Goal: Transaction & Acquisition: Purchase product/service

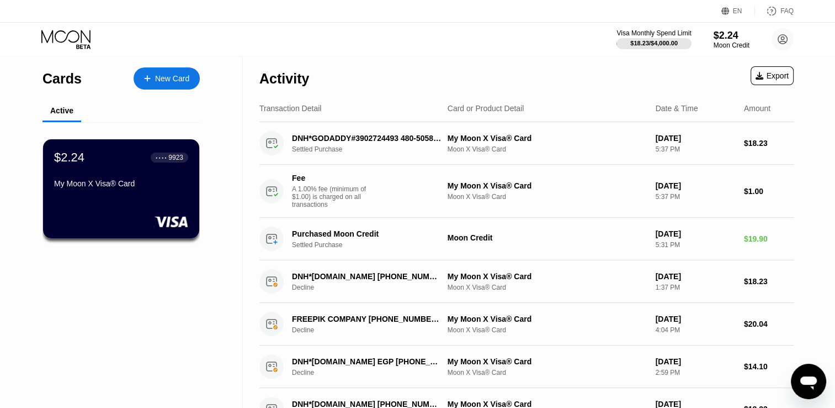
click at [126, 157] on div "$2.24 ● ● ● ● 9923" at bounding box center [121, 157] width 134 height 14
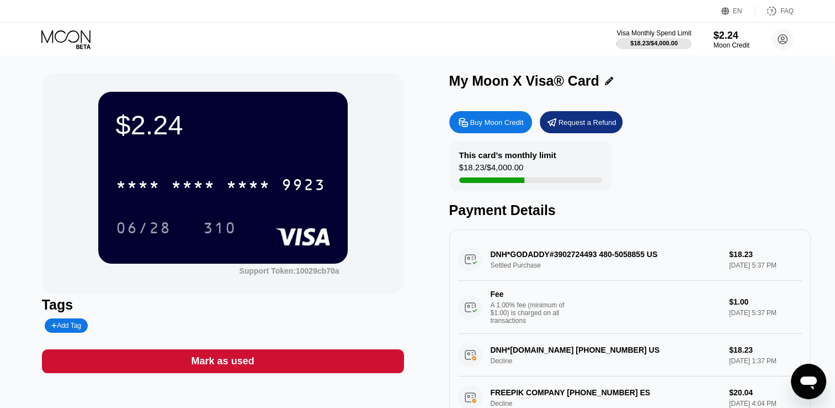
click at [65, 49] on div "Visa Monthly Spend Limit $18.23 / $4,000.00 $2.24 Moon Credit Hesham Mera [EMAI…" at bounding box center [417, 39] width 835 height 33
click at [75, 39] on icon at bounding box center [66, 39] width 51 height 19
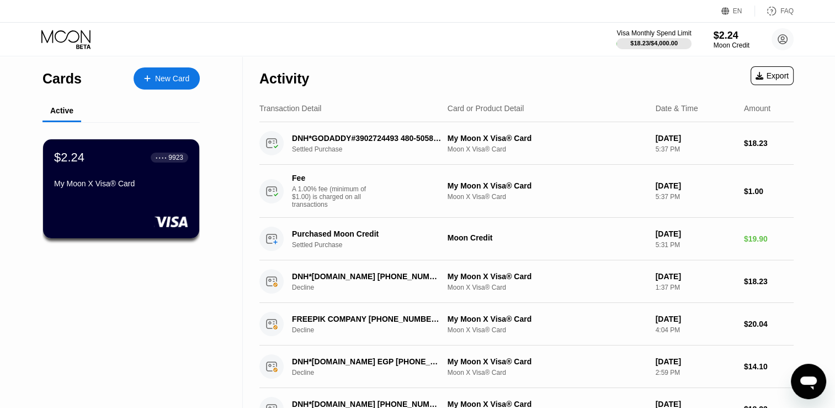
click at [177, 80] on div "New Card" at bounding box center [172, 78] width 34 height 9
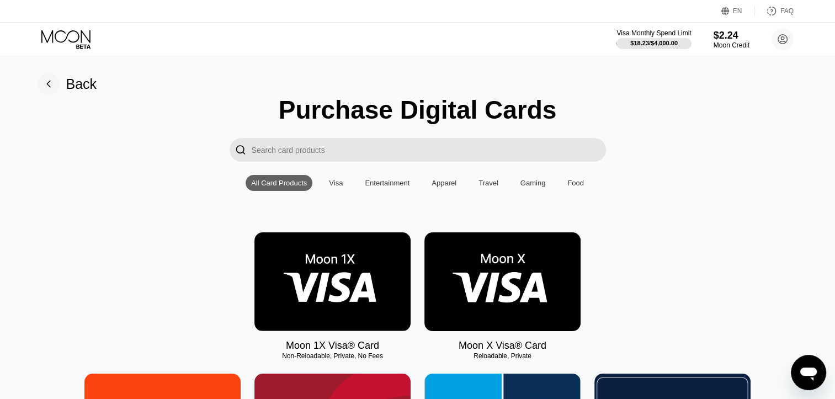
scroll to position [166, 0]
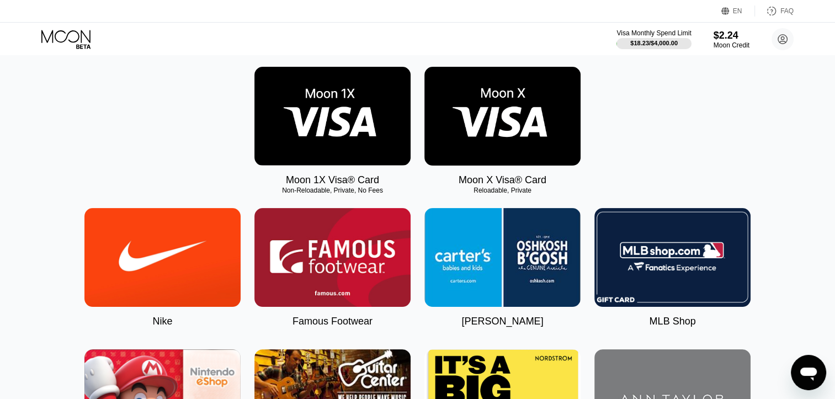
click at [501, 137] on img at bounding box center [503, 116] width 156 height 99
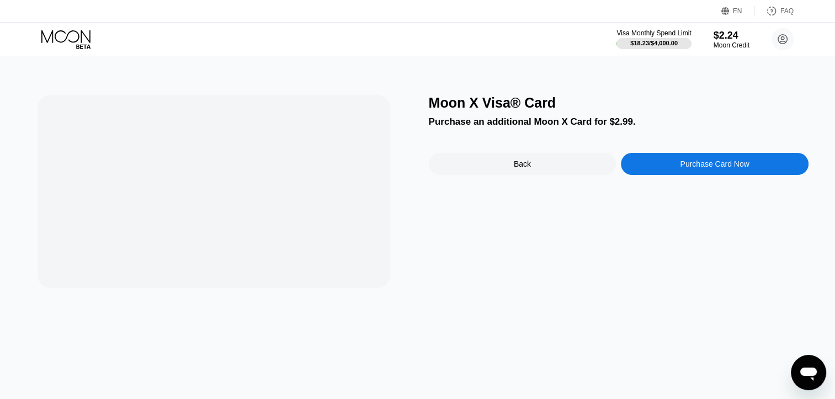
scroll to position [0, 0]
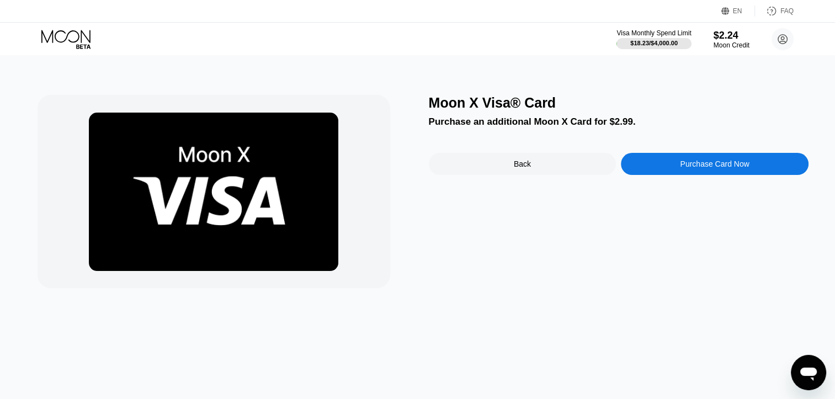
click at [709, 173] on div "Purchase Card Now" at bounding box center [715, 164] width 188 height 22
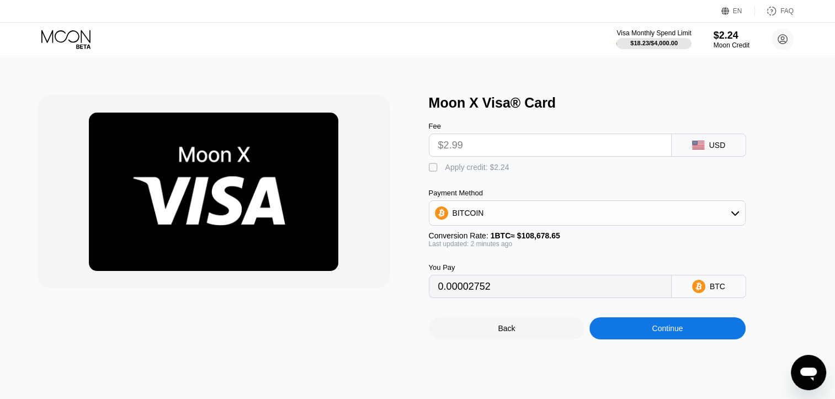
click at [523, 155] on input "$2.99" at bounding box center [550, 145] width 224 height 22
click at [488, 150] on input "$2.99" at bounding box center [550, 145] width 224 height 22
click at [440, 151] on input "$2.99" at bounding box center [550, 145] width 224 height 22
click at [528, 224] on div "BITCOIN" at bounding box center [588, 213] width 316 height 22
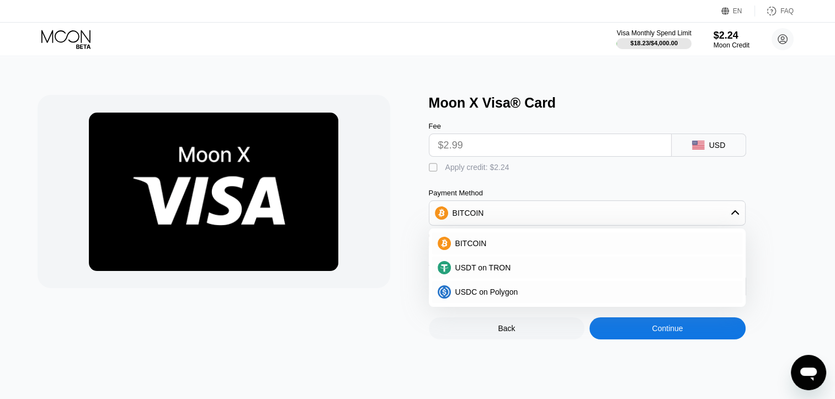
click at [486, 285] on div "USDC on Polygon" at bounding box center [587, 292] width 317 height 24
click at [488, 272] on span "USDT on TRON" at bounding box center [484, 267] width 56 height 9
type input "3.02"
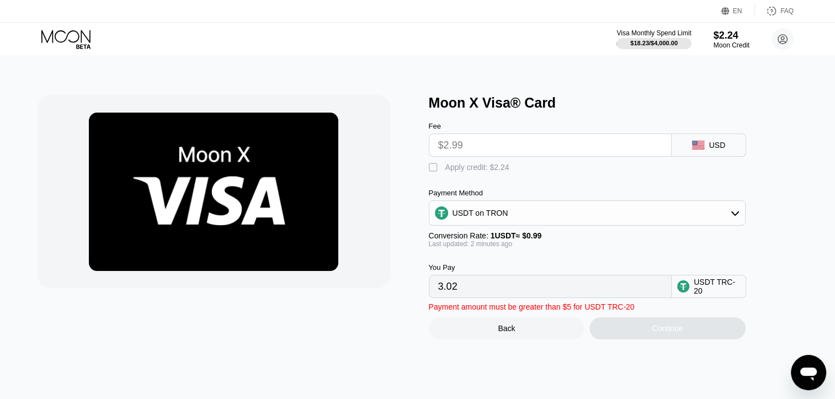
click at [483, 297] on input "3.02" at bounding box center [550, 287] width 224 height 22
click at [548, 338] on div "Back" at bounding box center [507, 329] width 156 height 22
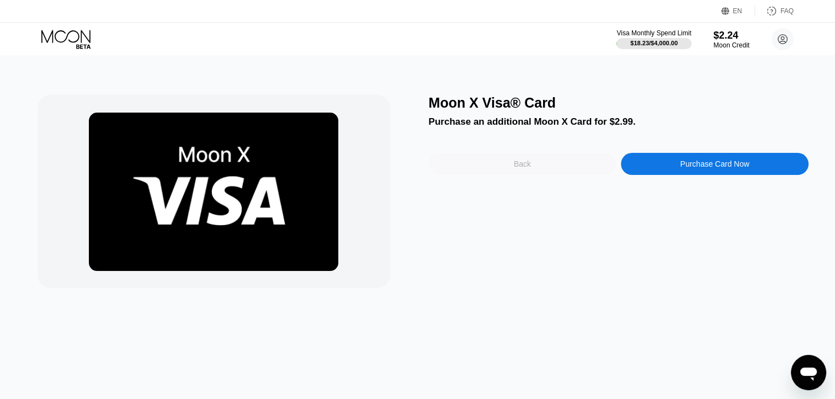
click at [576, 166] on div "Back" at bounding box center [523, 164] width 188 height 22
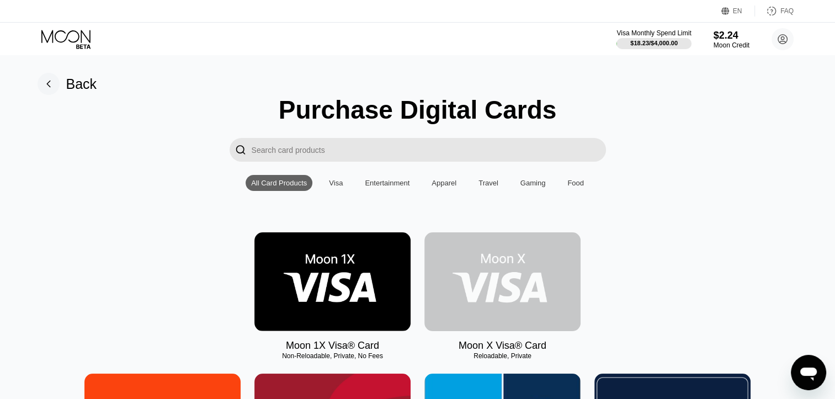
click at [462, 261] on img at bounding box center [503, 281] width 156 height 99
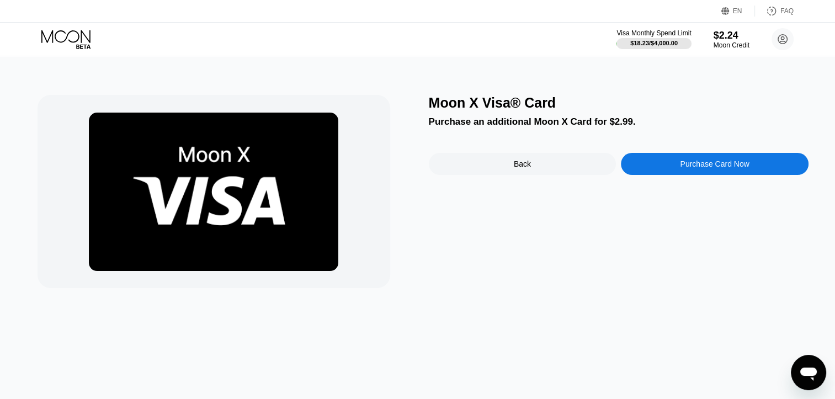
click at [563, 182] on div "Moon X Visa® Card Purchase an additional Moon X Card for $2.99. Back Purchase C…" at bounding box center [619, 191] width 380 height 193
click at [553, 171] on div "Back" at bounding box center [523, 164] width 188 height 22
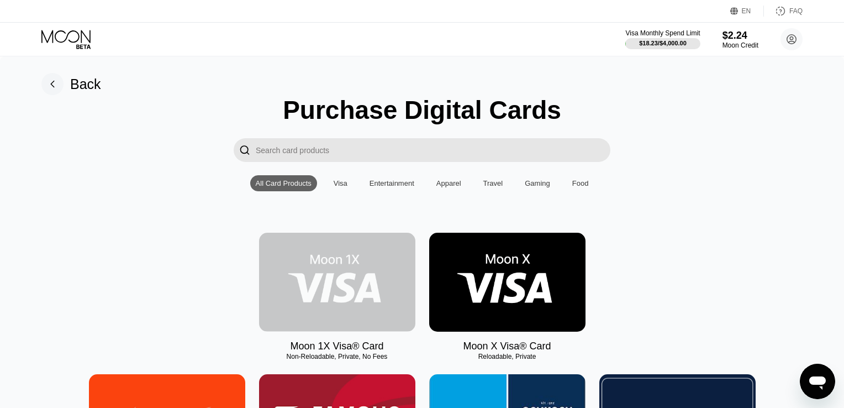
click at [372, 244] on img at bounding box center [337, 281] width 156 height 99
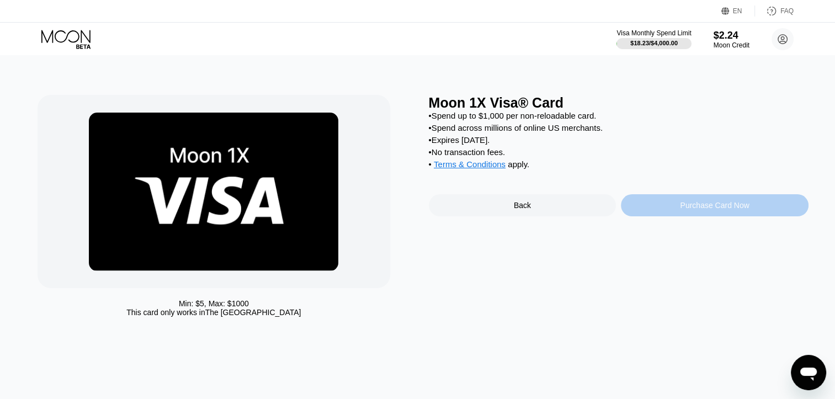
click at [685, 210] on div "Purchase Card Now" at bounding box center [714, 205] width 69 height 9
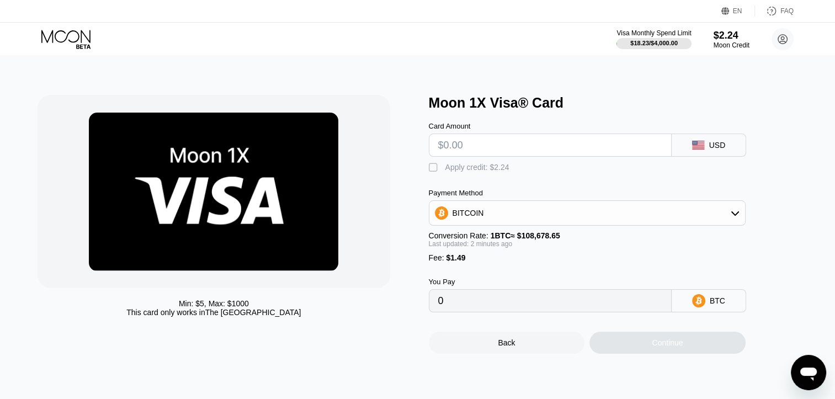
click at [497, 151] on input "text" at bounding box center [550, 145] width 224 height 22
drag, startPoint x: 609, startPoint y: 184, endPoint x: 558, endPoint y: 184, distance: 50.3
click at [603, 185] on div "Card Amount USD  Apply credit: $2.24 Payment Method BITCOIN Conversion Rate: 1…" at bounding box center [605, 212] width 353 height 202
click at [501, 171] on div "Apply credit: $2.24" at bounding box center [478, 167] width 64 height 9
click at [498, 220] on div "BITCOIN" at bounding box center [588, 213] width 316 height 22
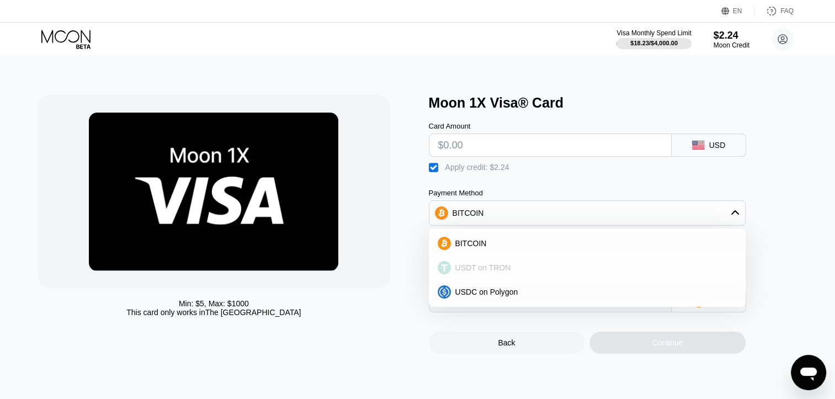
click at [482, 267] on div "USDT on TRON" at bounding box center [587, 268] width 310 height 22
type input "0.00"
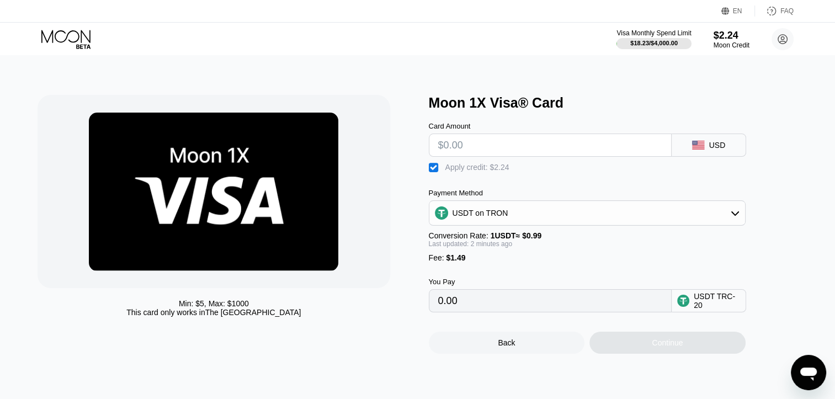
click at [533, 306] on input "0.00" at bounding box center [550, 301] width 224 height 22
drag, startPoint x: 682, startPoint y: 301, endPoint x: 698, endPoint y: 315, distance: 21.1
click at [697, 313] on div "You Pay 0.00 USDT TRC-20" at bounding box center [605, 287] width 353 height 50
click at [698, 310] on div "USDT TRC-20" at bounding box center [717, 301] width 46 height 18
click at [474, 218] on div "USDT on TRON" at bounding box center [481, 213] width 56 height 9
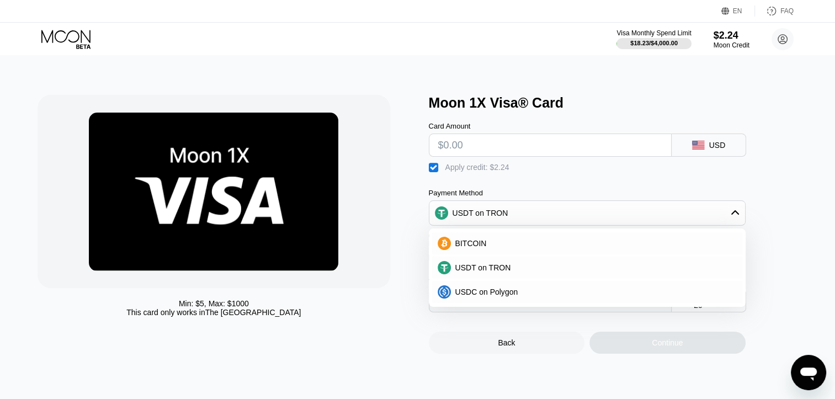
click at [474, 218] on div "USDT on TRON" at bounding box center [481, 213] width 56 height 9
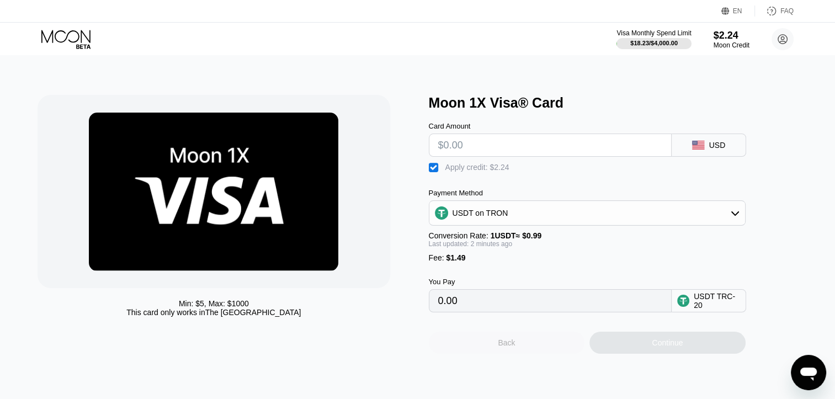
click at [497, 354] on div "Back" at bounding box center [507, 343] width 156 height 22
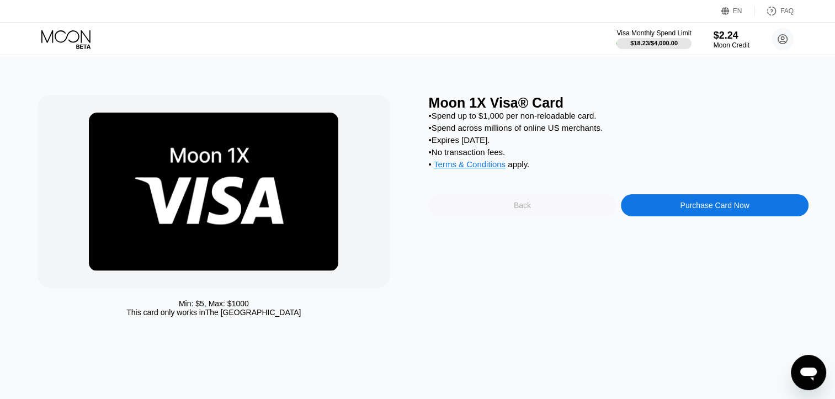
click at [523, 216] on div "Back" at bounding box center [523, 205] width 188 height 22
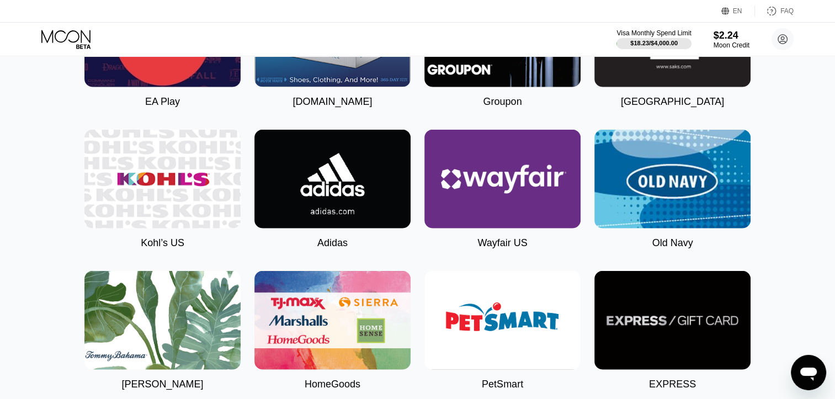
scroll to position [2404, 0]
